Goal: Transaction & Acquisition: Download file/media

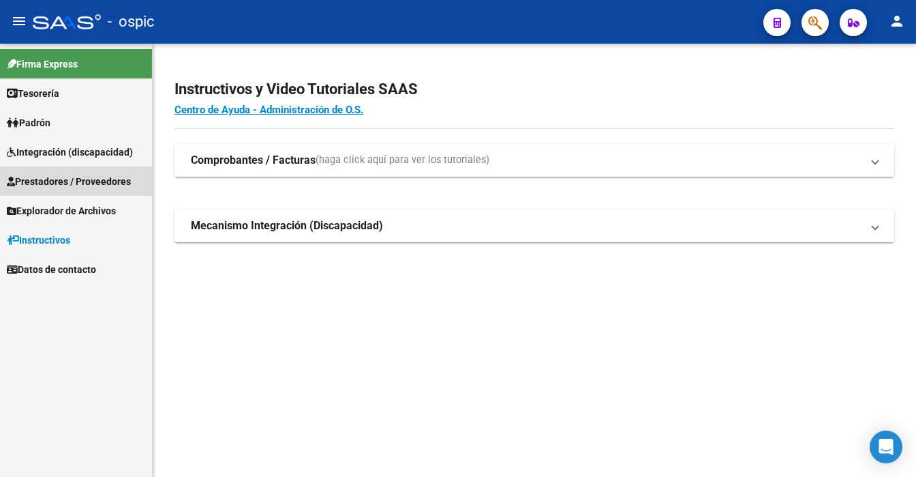
click at [52, 179] on span "Prestadores / Proveedores" at bounding box center [69, 181] width 124 height 15
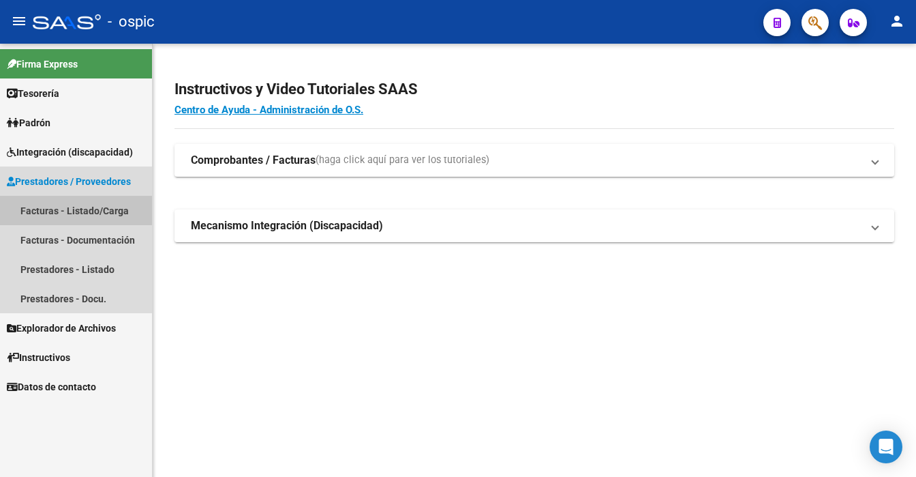
click at [74, 210] on link "Facturas - Listado/Carga" at bounding box center [76, 210] width 152 height 29
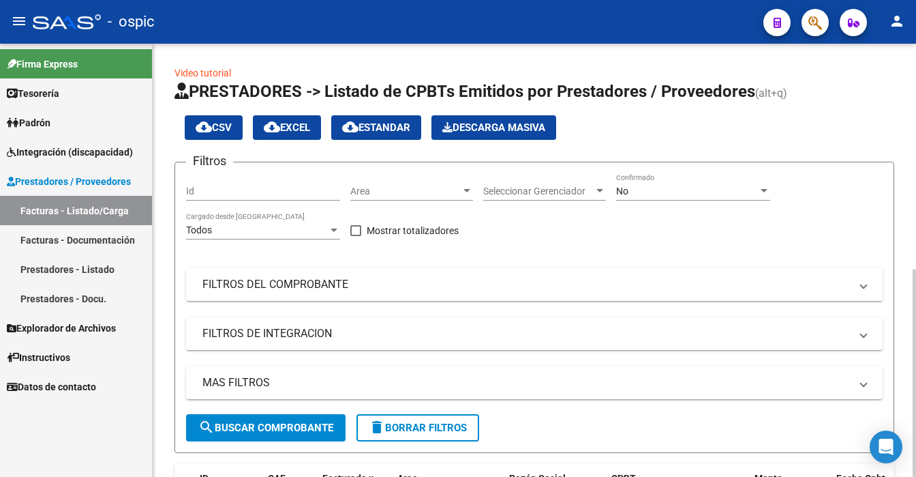
click at [643, 181] on div "No Confirmado" at bounding box center [693, 186] width 154 height 27
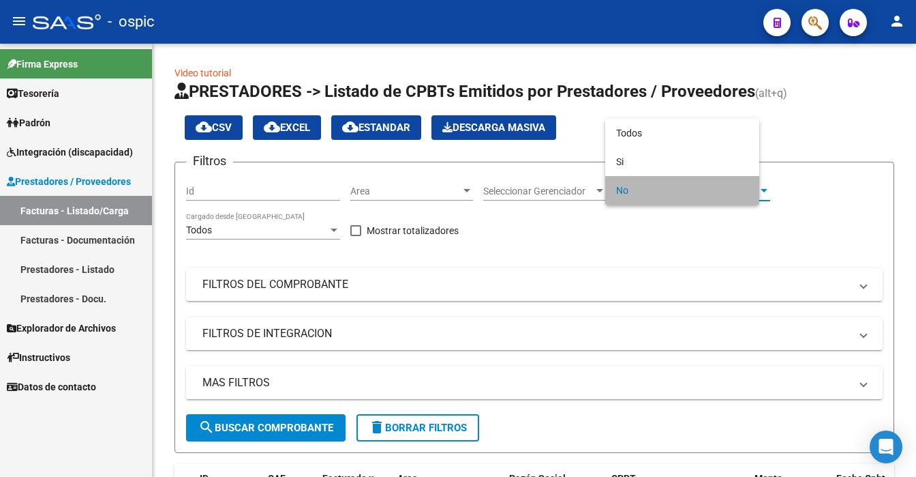
click at [637, 192] on span "No" at bounding box center [682, 190] width 132 height 29
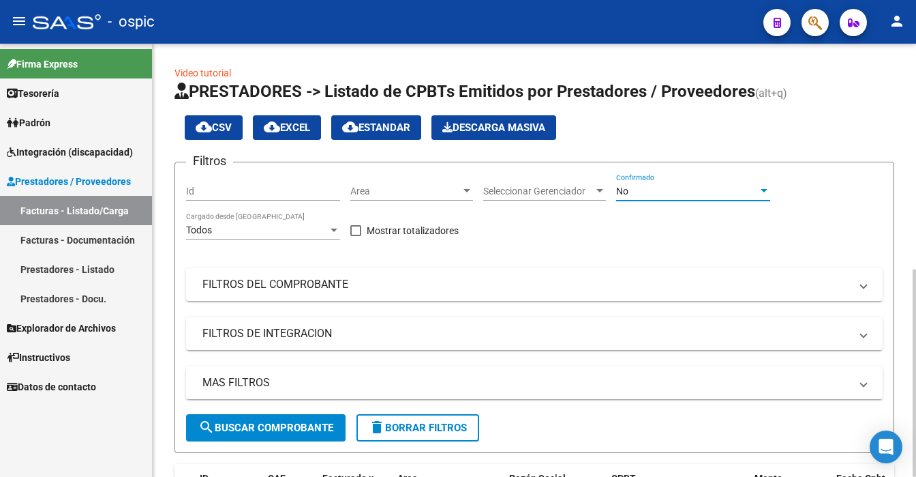
click at [652, 187] on div "No" at bounding box center [687, 191] width 142 height 12
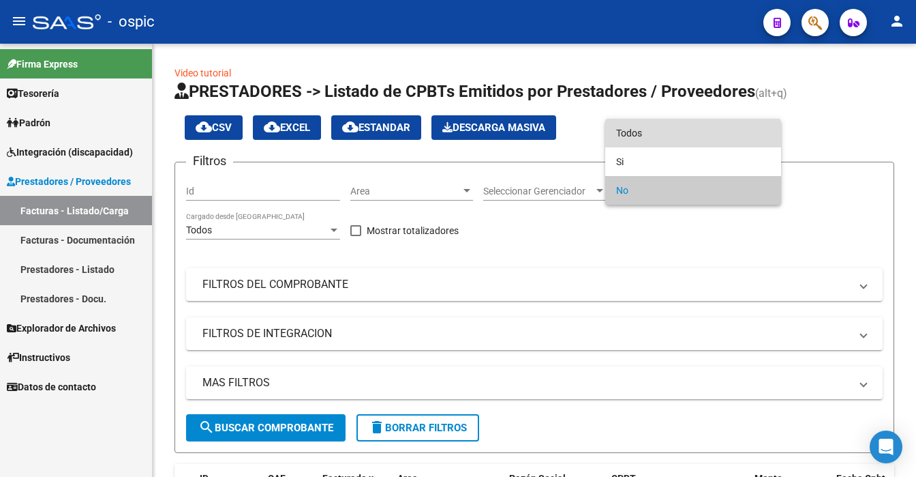
click at [649, 136] on span "Todos" at bounding box center [693, 133] width 154 height 29
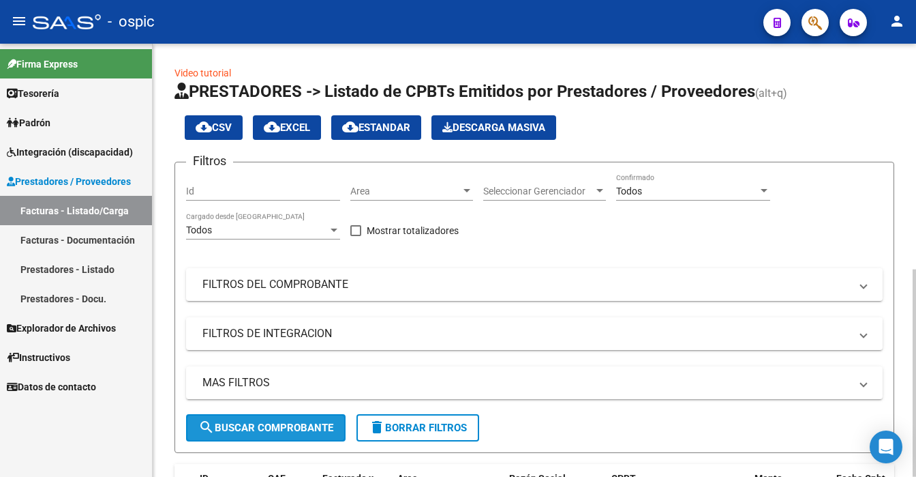
click at [283, 428] on span "search Buscar Comprobante" at bounding box center [265, 427] width 135 height 12
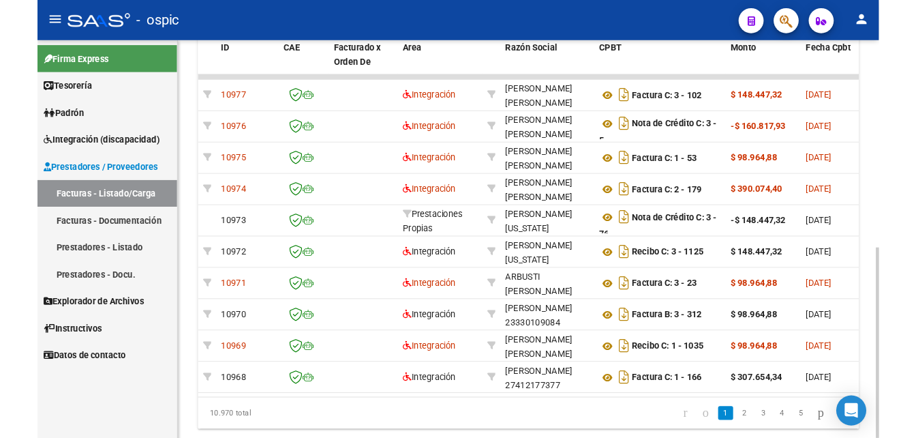
scroll to position [442, 0]
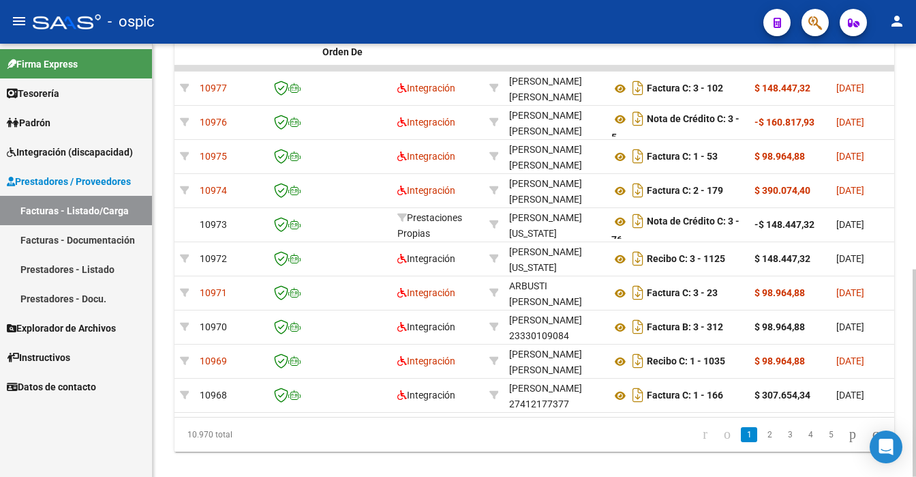
click at [915, 424] on div at bounding box center [914, 372] width 3 height 207
click at [761, 442] on link "2" at bounding box center [769, 434] width 16 height 15
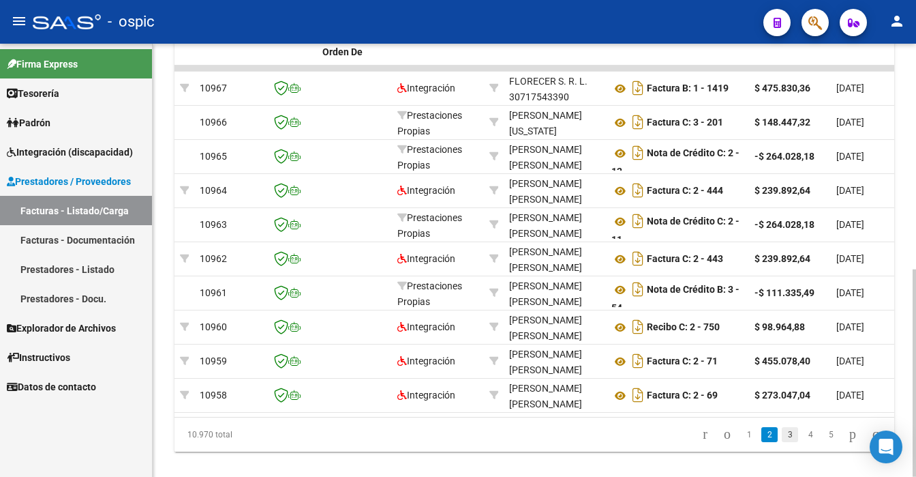
click at [782, 442] on link "3" at bounding box center [790, 434] width 16 height 15
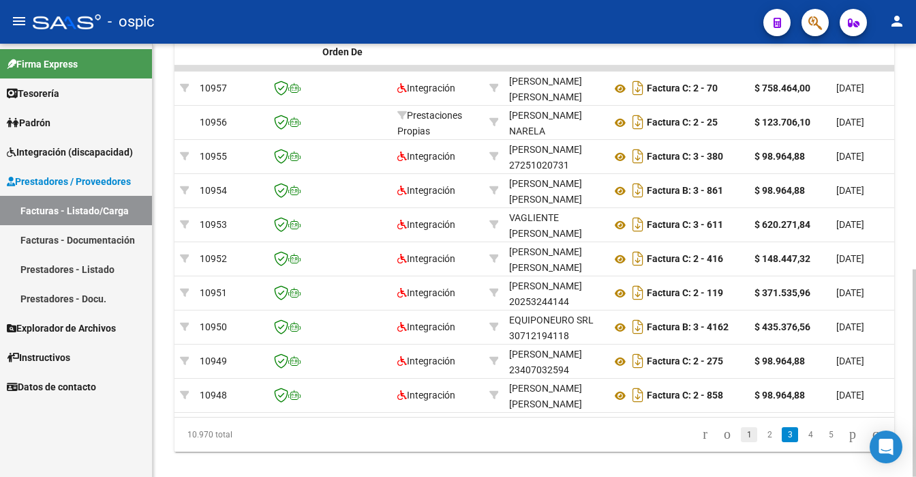
click at [741, 442] on link "1" at bounding box center [749, 434] width 16 height 15
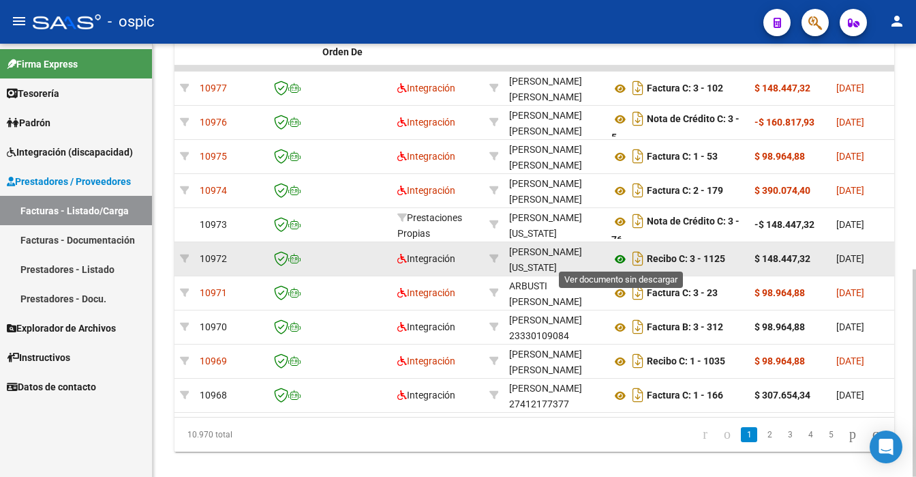
click at [622, 254] on icon at bounding box center [620, 259] width 18 height 16
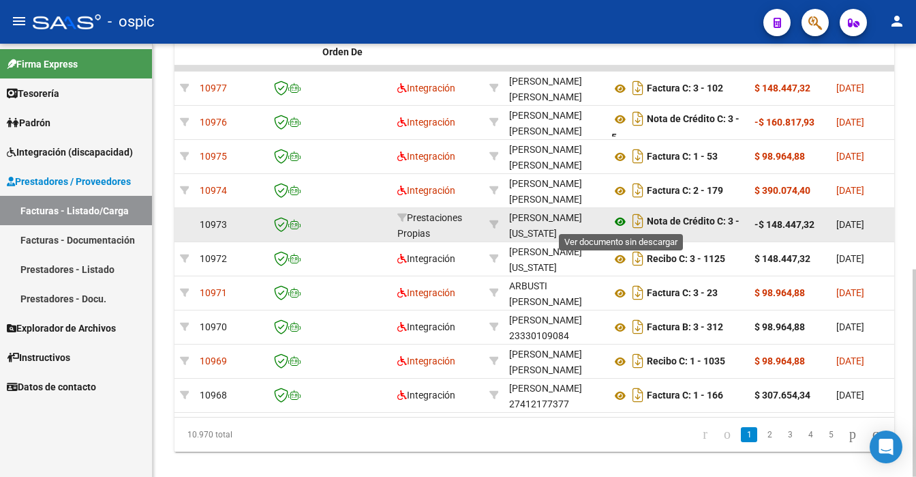
click at [616, 219] on icon at bounding box center [620, 221] width 18 height 16
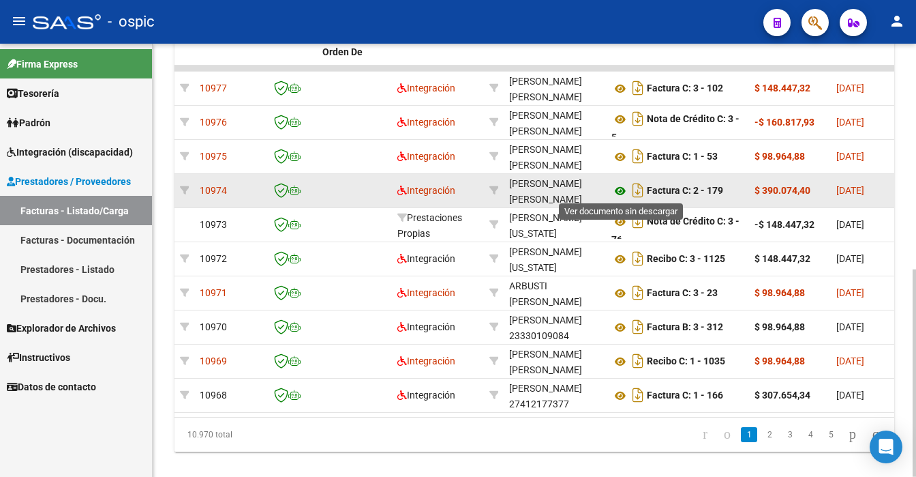
click at [618, 186] on icon at bounding box center [620, 191] width 18 height 16
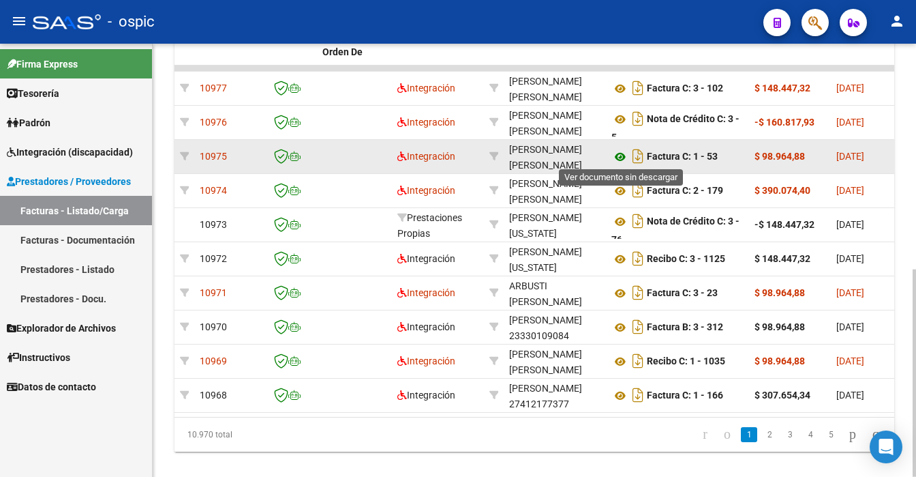
click at [619, 159] on icon at bounding box center [620, 157] width 18 height 16
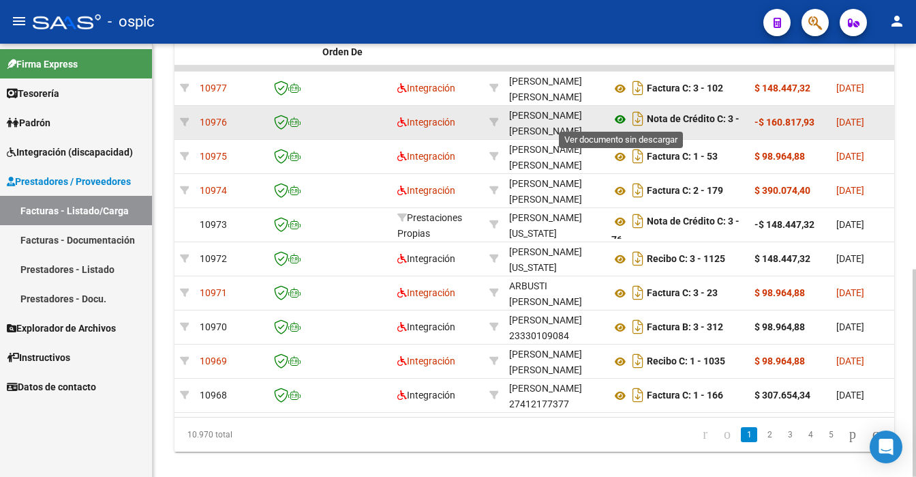
click at [620, 116] on icon at bounding box center [620, 119] width 18 height 16
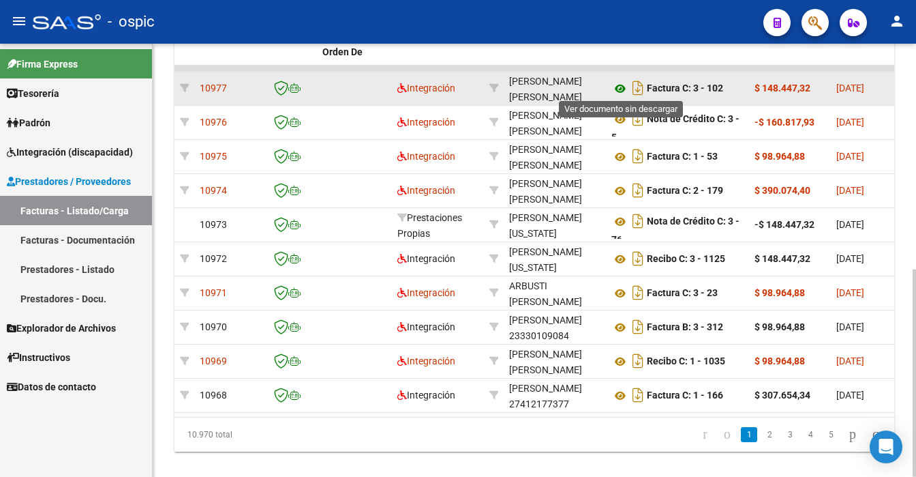
click at [618, 85] on icon at bounding box center [620, 88] width 18 height 16
